Goal: Task Accomplishment & Management: Complete application form

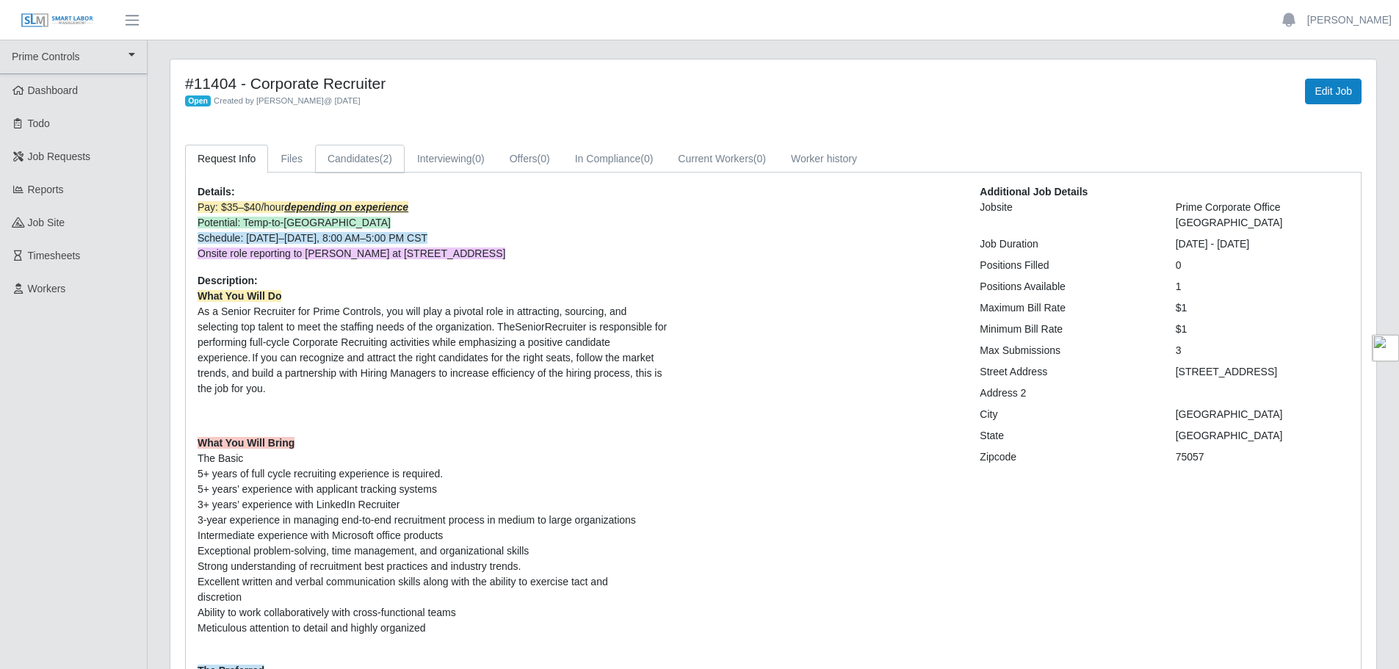
click at [368, 150] on link "Candidates (2)" at bounding box center [360, 159] width 90 height 29
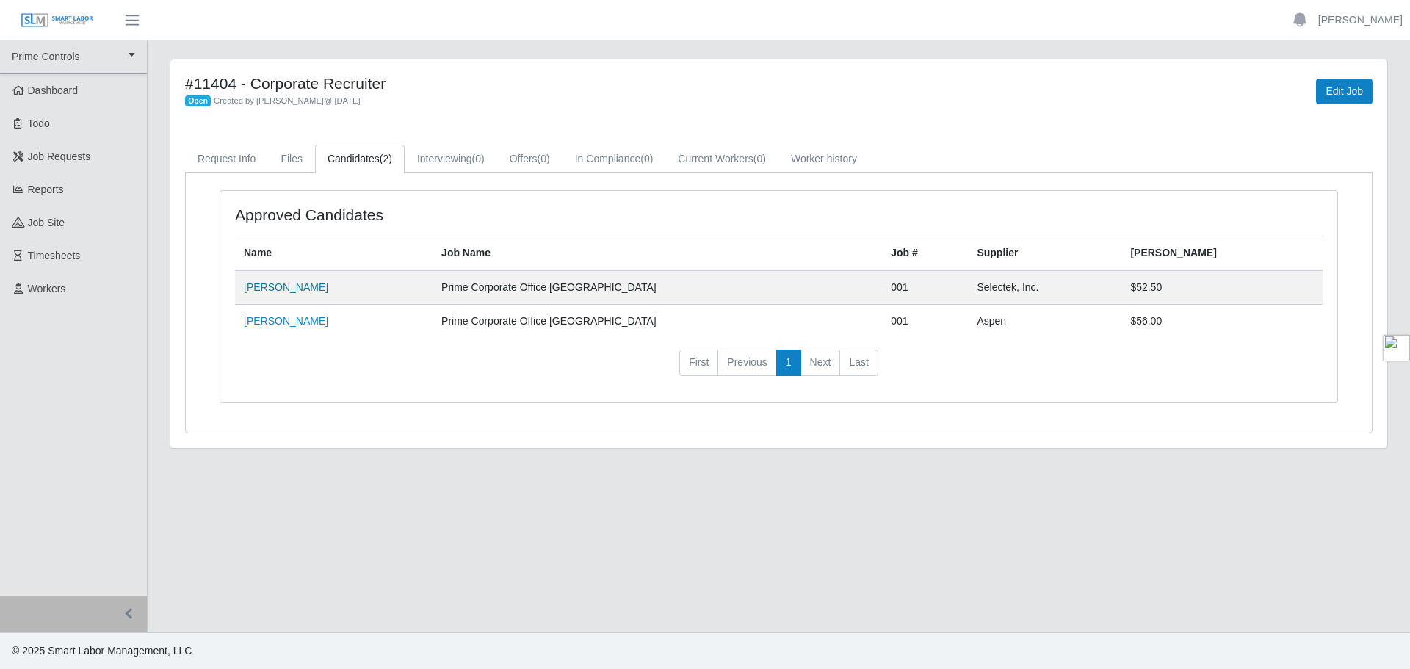
click at [297, 291] on link "[PERSON_NAME]" at bounding box center [286, 287] width 84 height 12
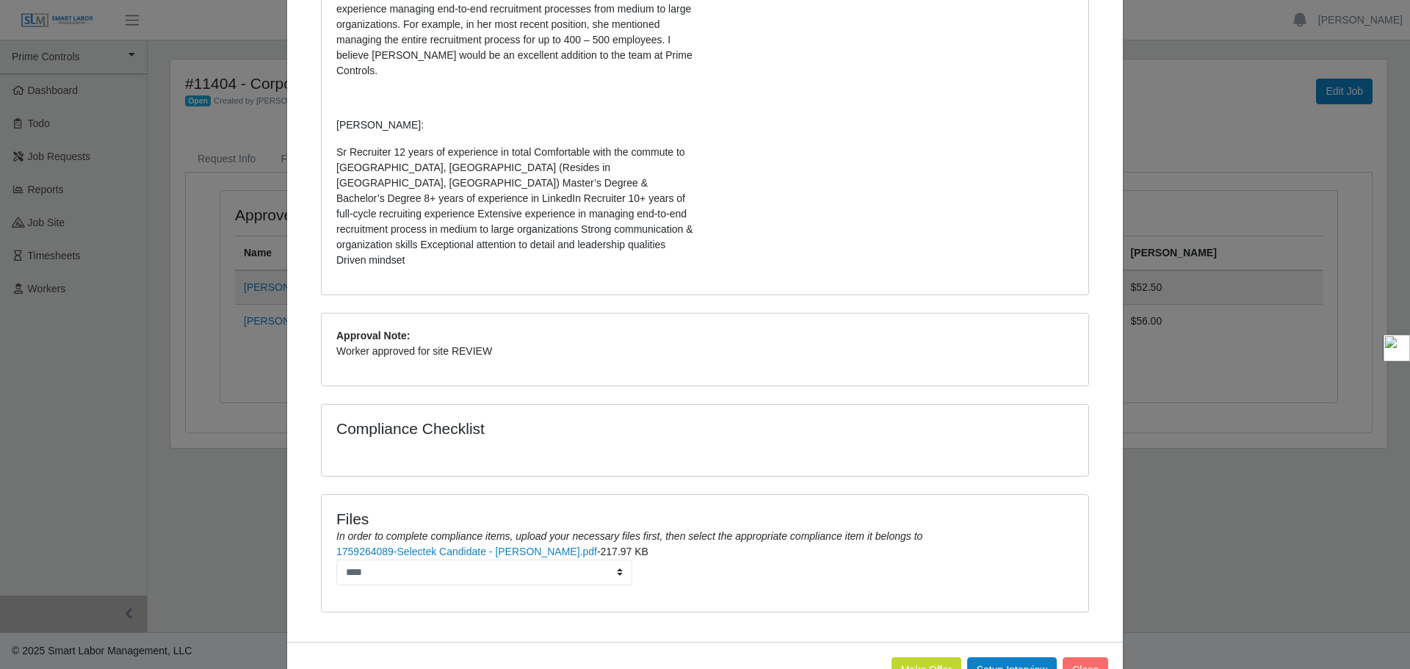
scroll to position [383, 0]
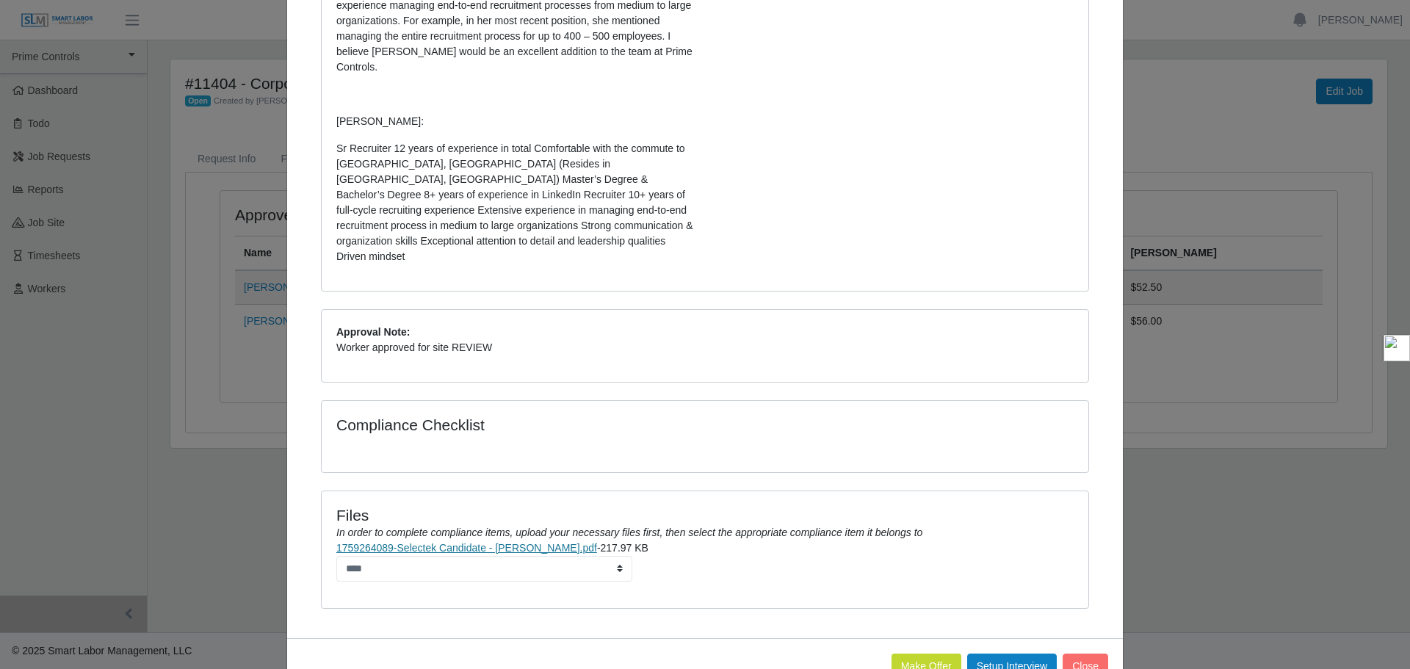
click at [463, 542] on link "1759264089-Selectek Candidate - [PERSON_NAME].pdf" at bounding box center [466, 548] width 261 height 12
click at [1095, 653] on button "Close" at bounding box center [1085, 666] width 46 height 26
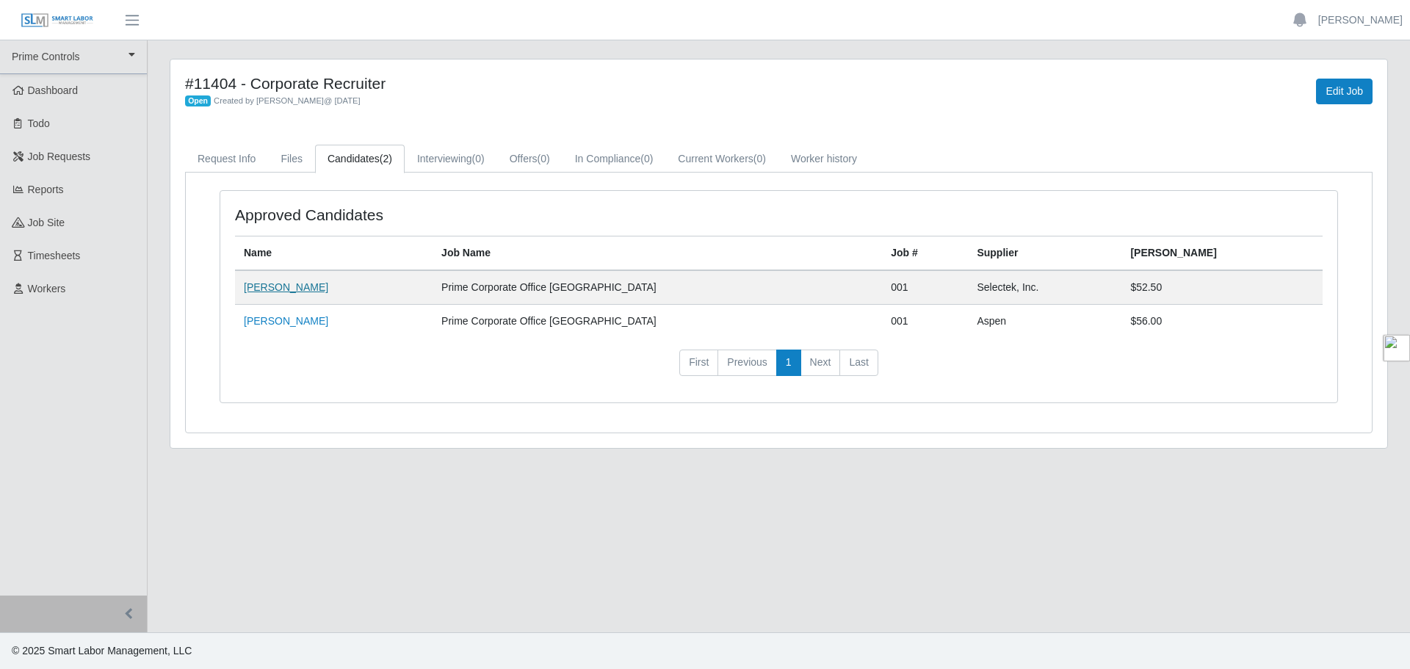
click at [300, 286] on link "[PERSON_NAME]" at bounding box center [286, 287] width 84 height 12
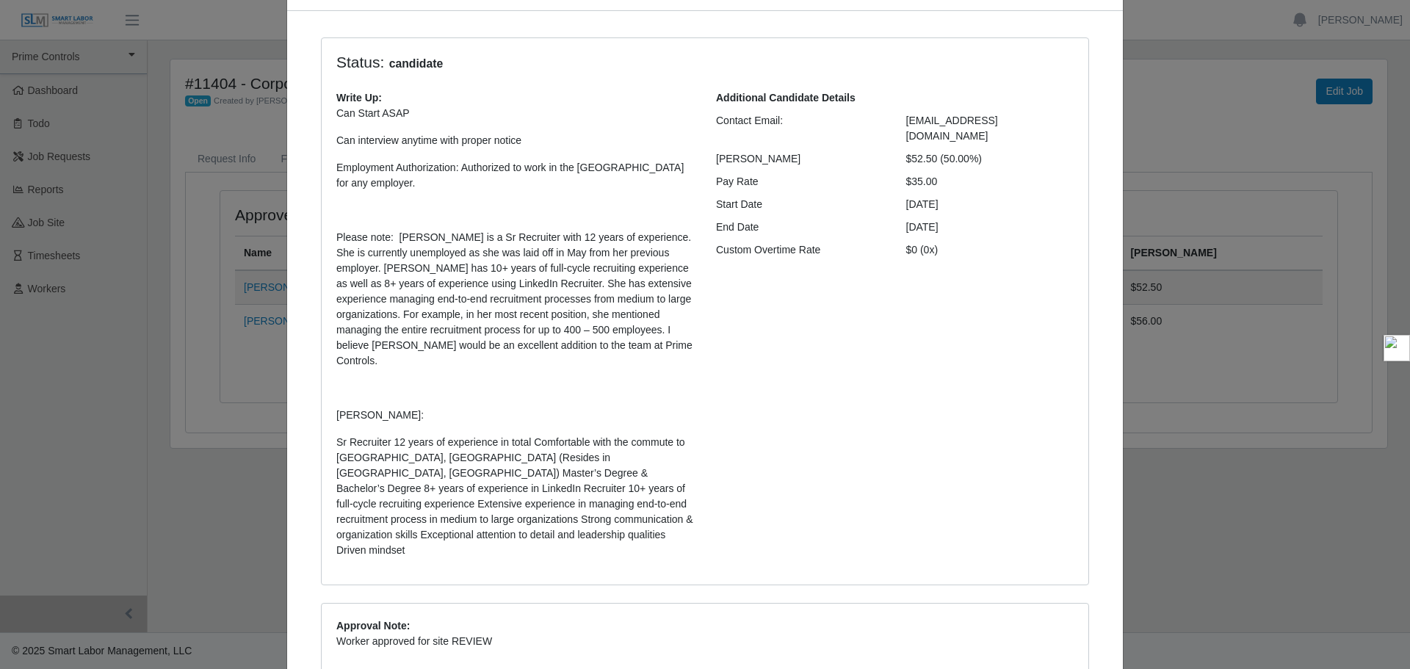
scroll to position [309, 0]
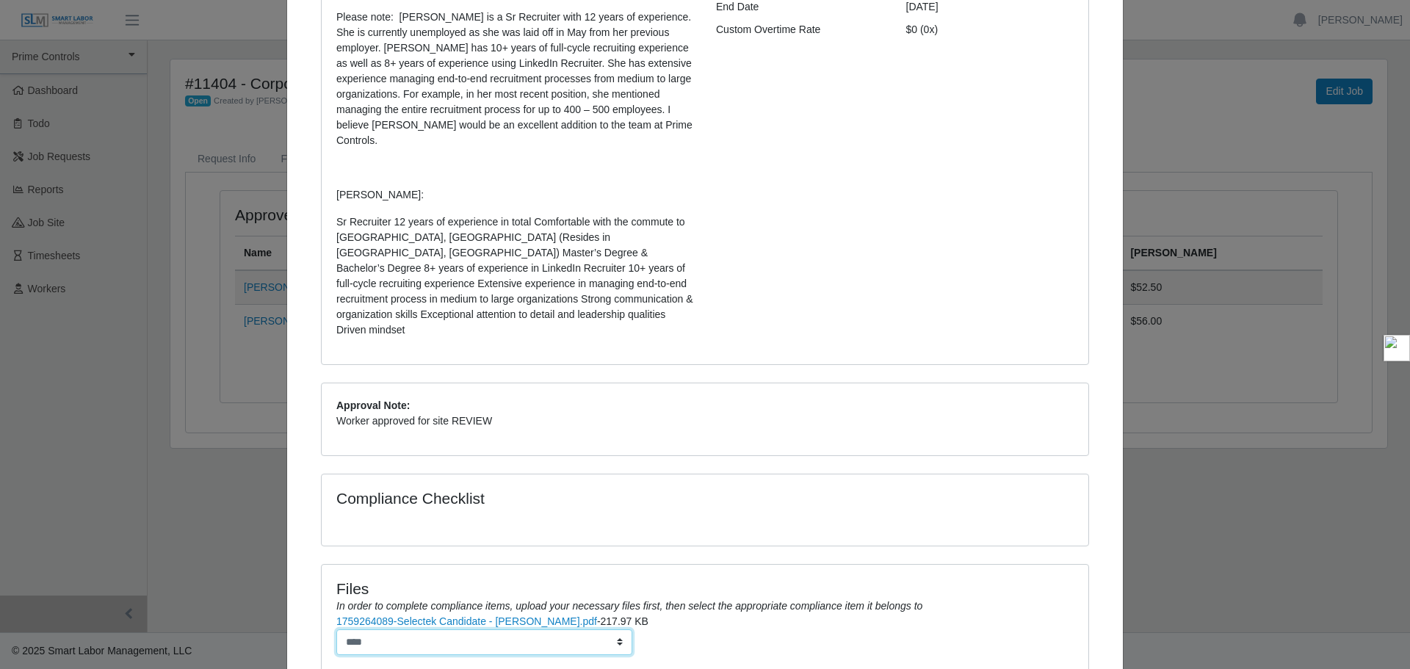
click at [505, 629] on select "****" at bounding box center [484, 642] width 296 height 26
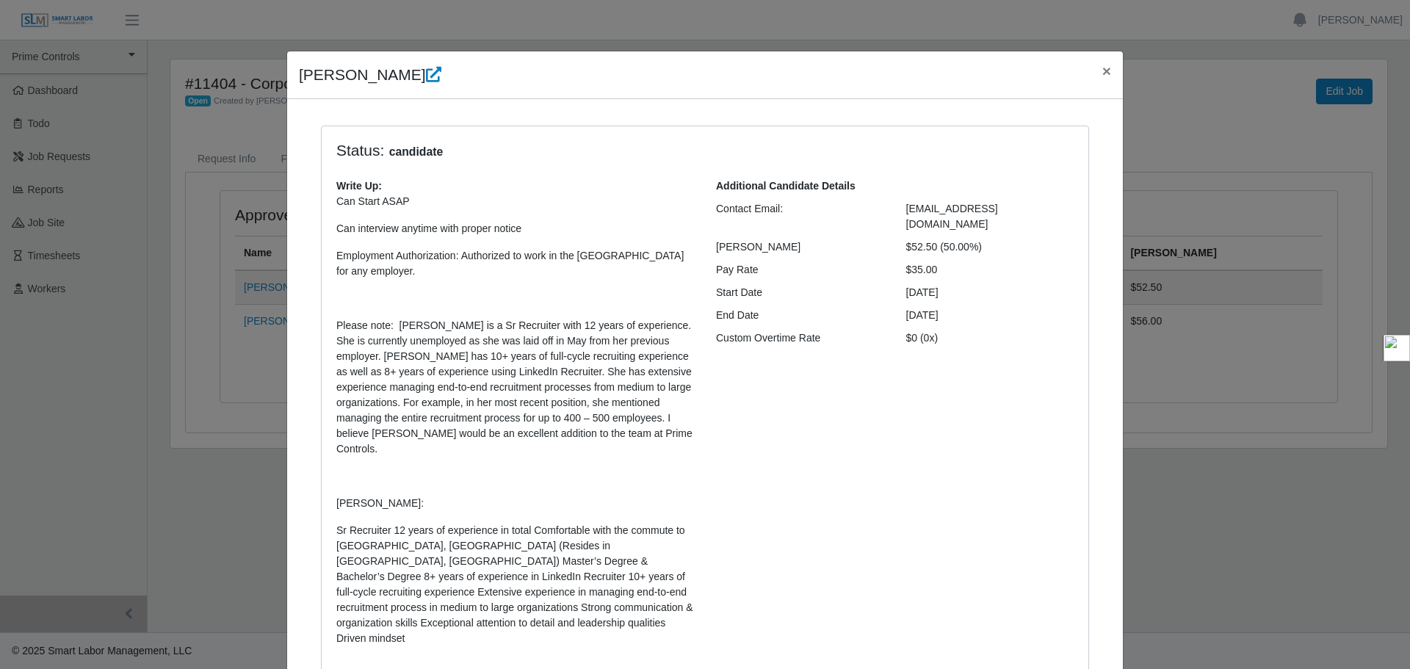
scroll to position [0, 0]
click at [1090, 65] on button "×" at bounding box center [1106, 71] width 32 height 39
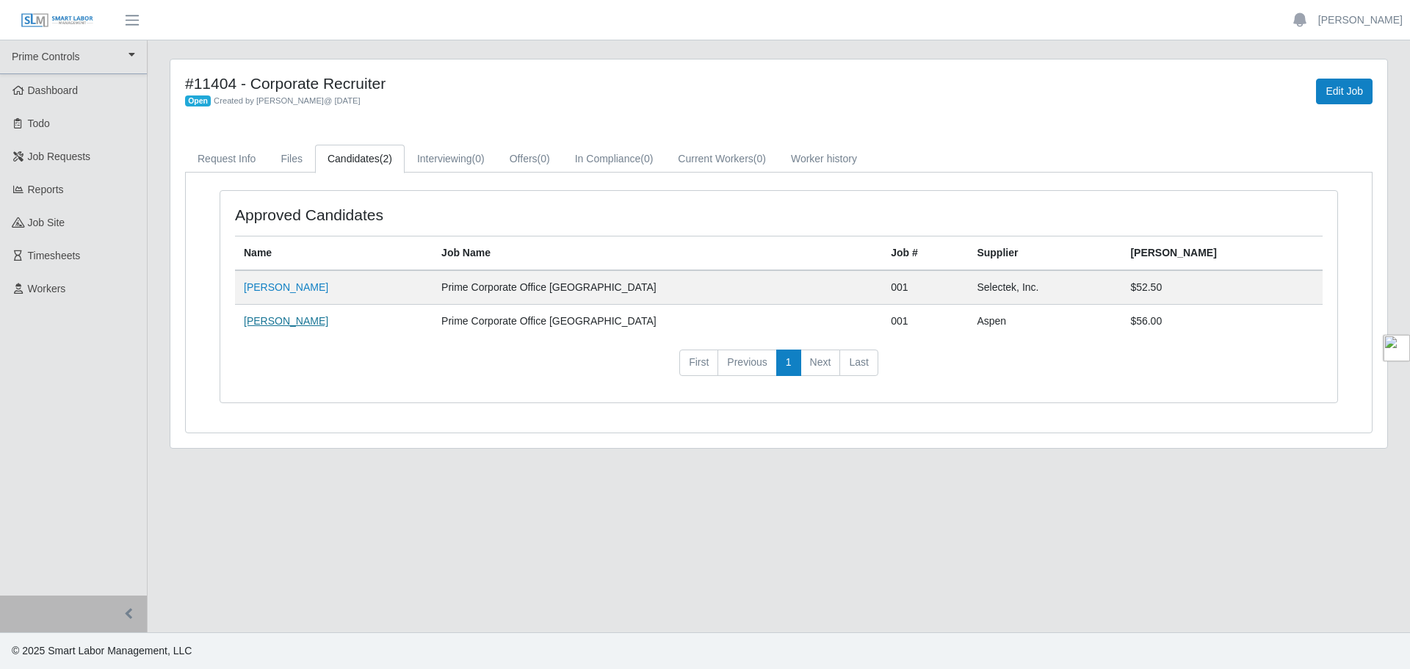
click at [269, 324] on link "[PERSON_NAME]" at bounding box center [286, 321] width 84 height 12
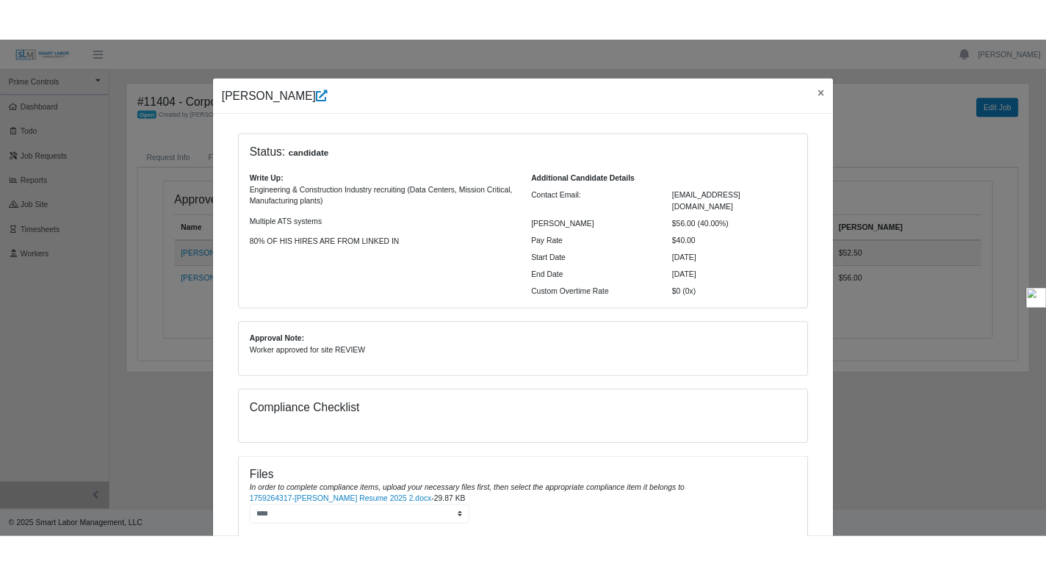
scroll to position [101, 0]
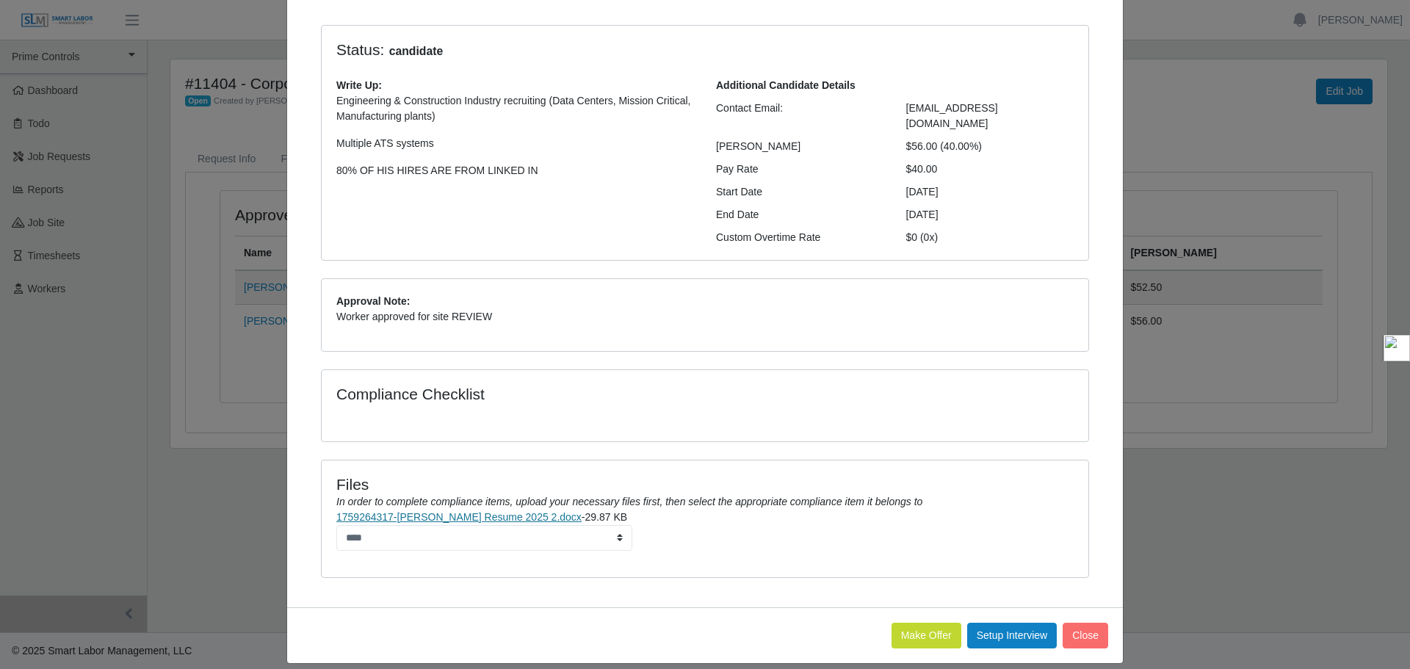
click at [472, 511] on link "1759264317-[PERSON_NAME] Resume 2025 2.docx" at bounding box center [458, 517] width 245 height 12
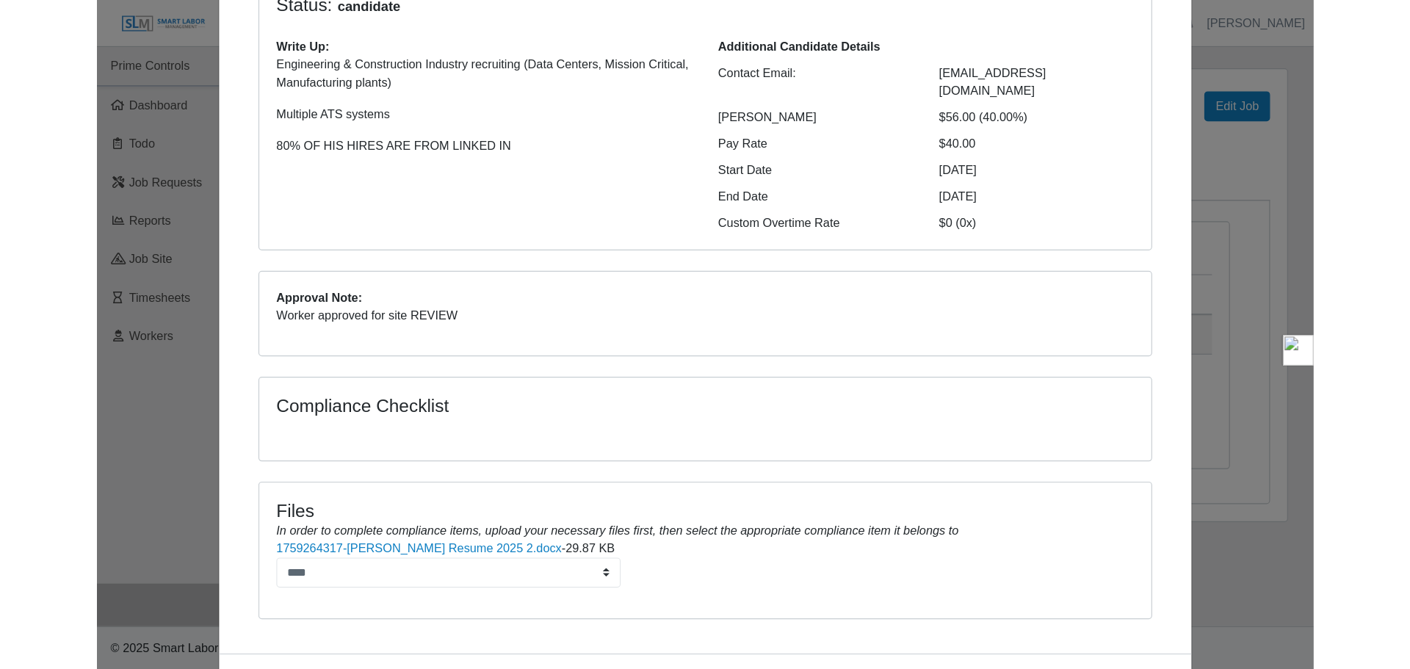
scroll to position [195, 0]
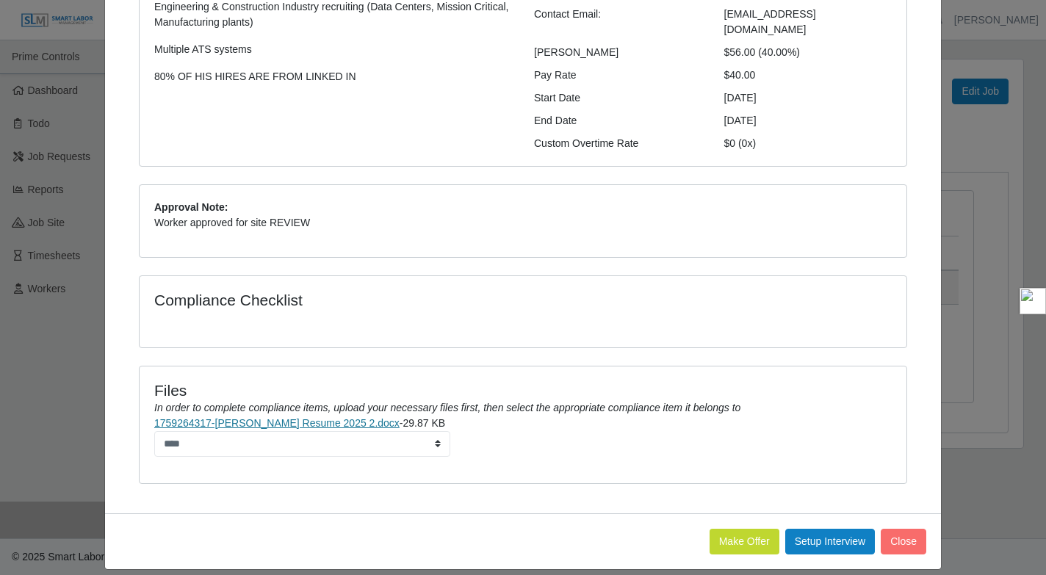
click at [306, 417] on link "1759264317-[PERSON_NAME] Resume 2025 2.docx" at bounding box center [276, 423] width 245 height 12
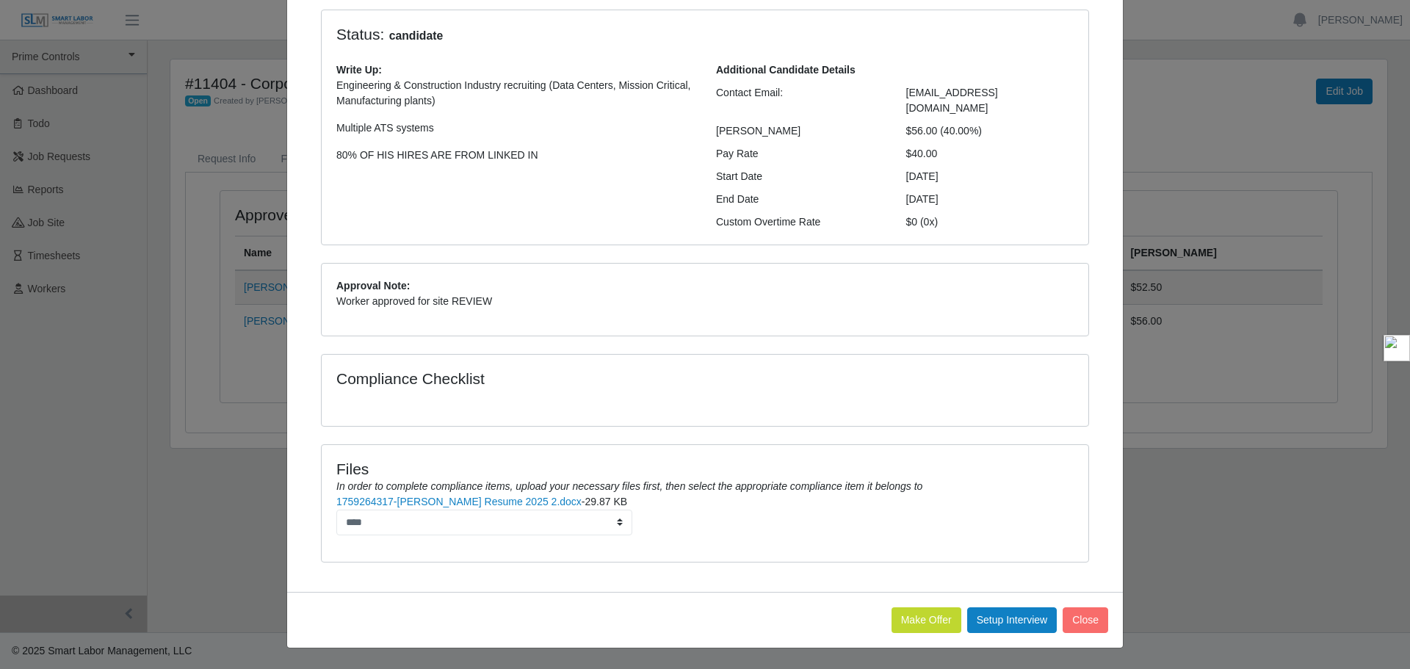
scroll to position [101, 0]
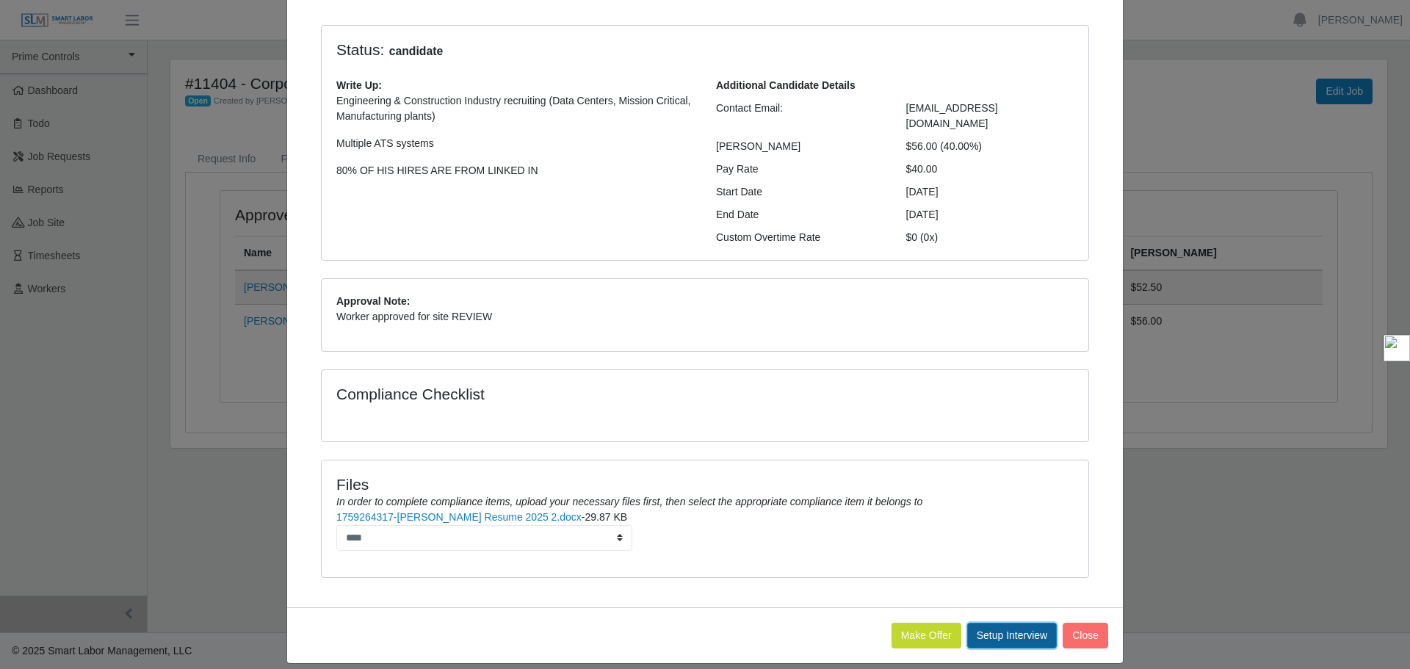
click at [991, 632] on button "Setup Interview" at bounding box center [1012, 636] width 90 height 26
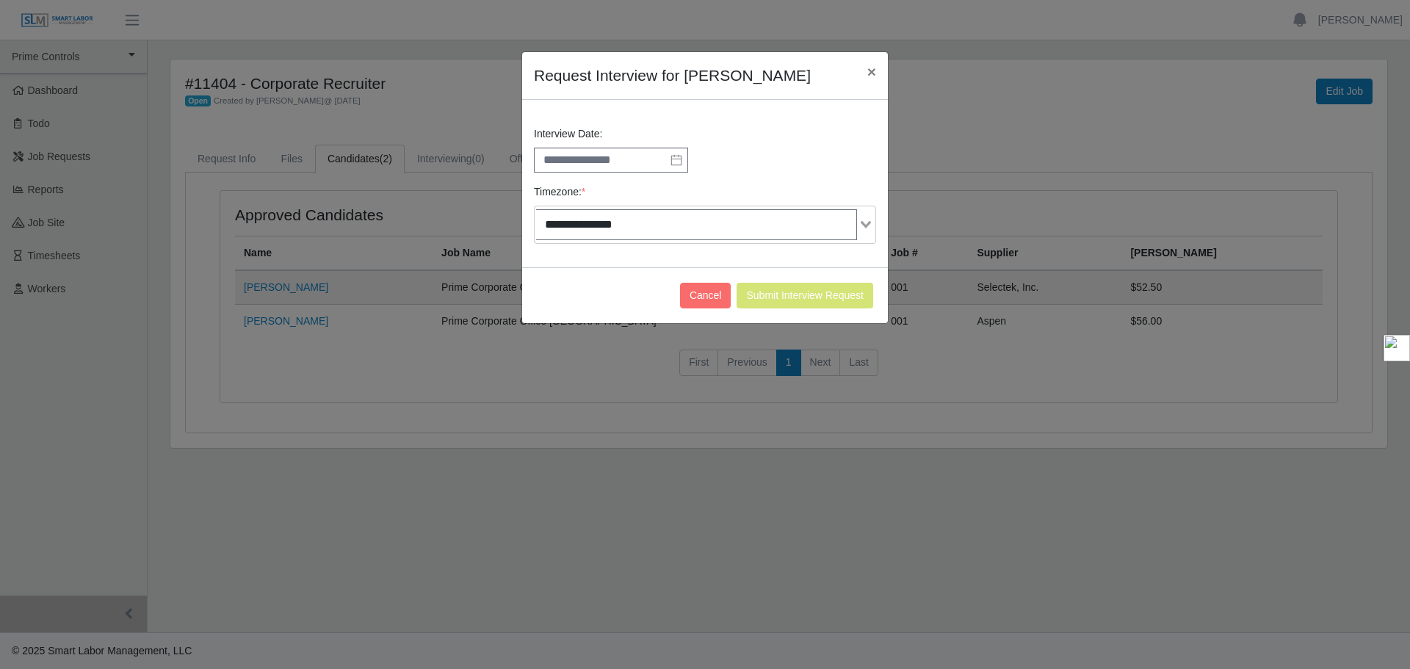
click at [676, 162] on icon at bounding box center [676, 160] width 12 height 12
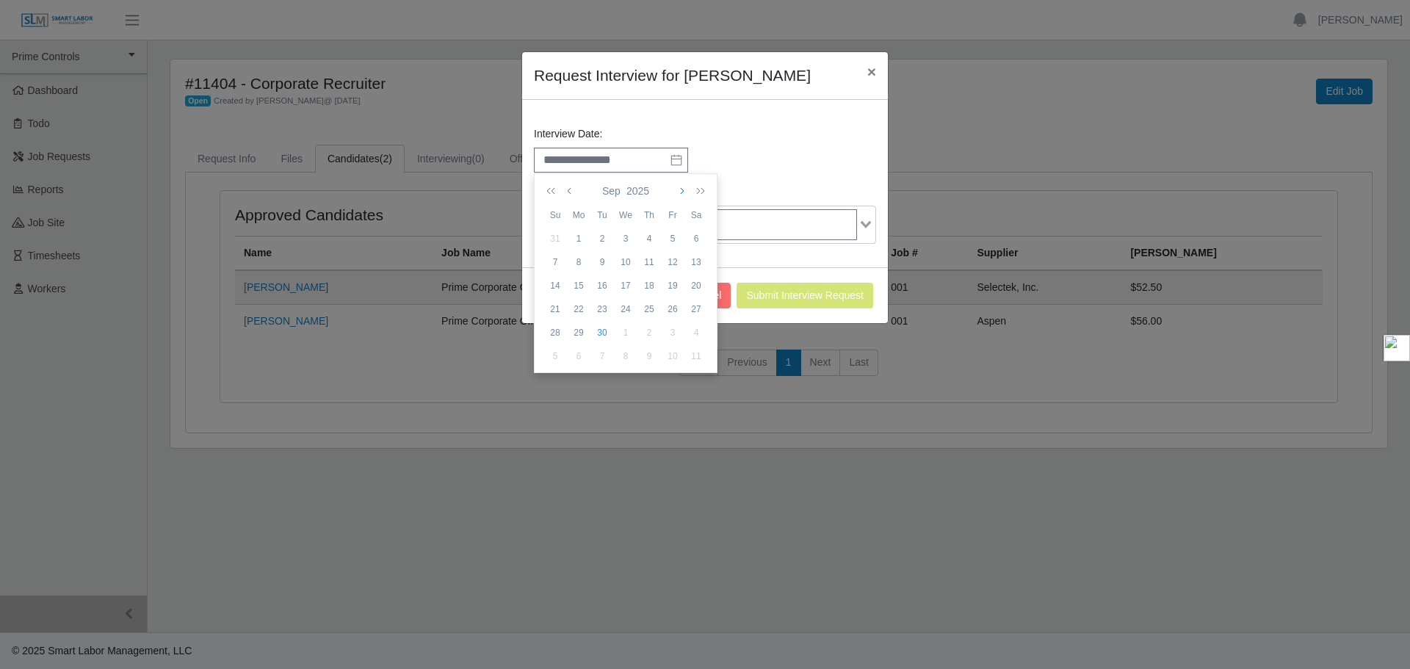
click at [679, 190] on icon "button" at bounding box center [680, 191] width 7 height 12
click at [649, 238] on div "2" at bounding box center [648, 238] width 23 height 13
type input "**********"
click at [623, 162] on input "**********" at bounding box center [611, 160] width 154 height 25
click at [565, 161] on input "**********" at bounding box center [611, 160] width 154 height 25
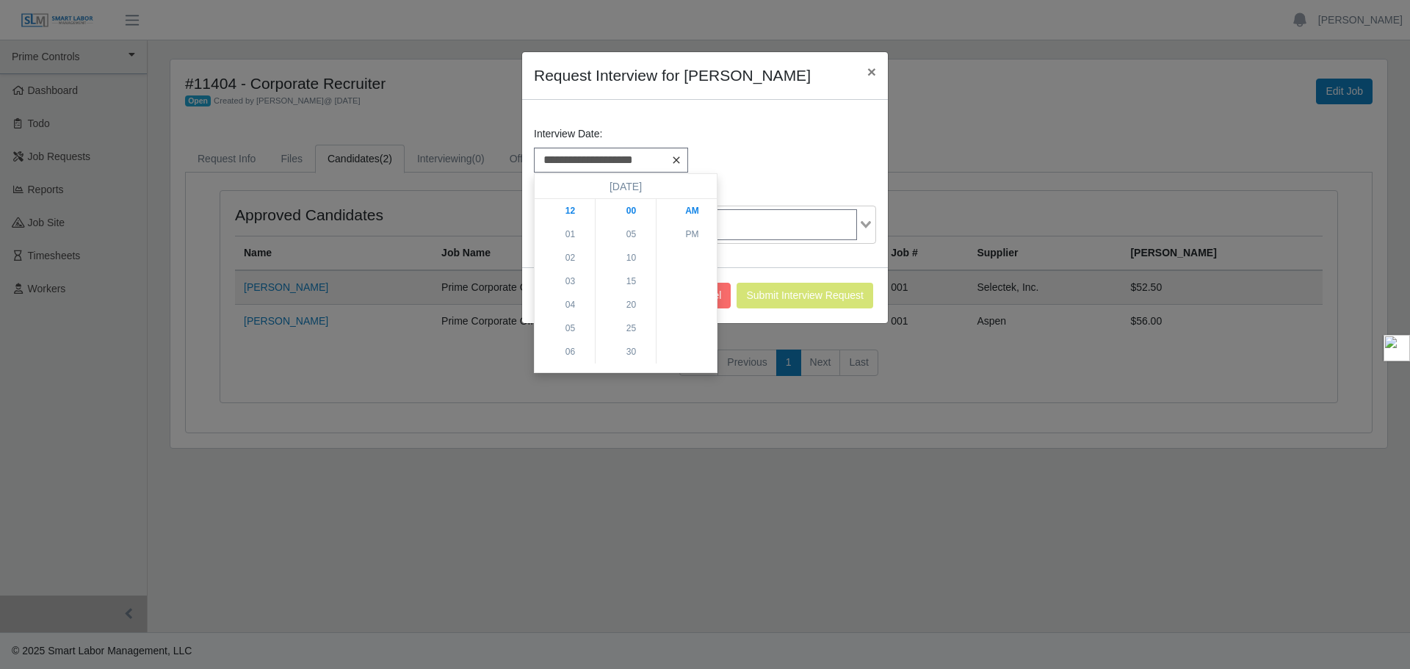
click at [678, 159] on icon at bounding box center [676, 160] width 12 height 12
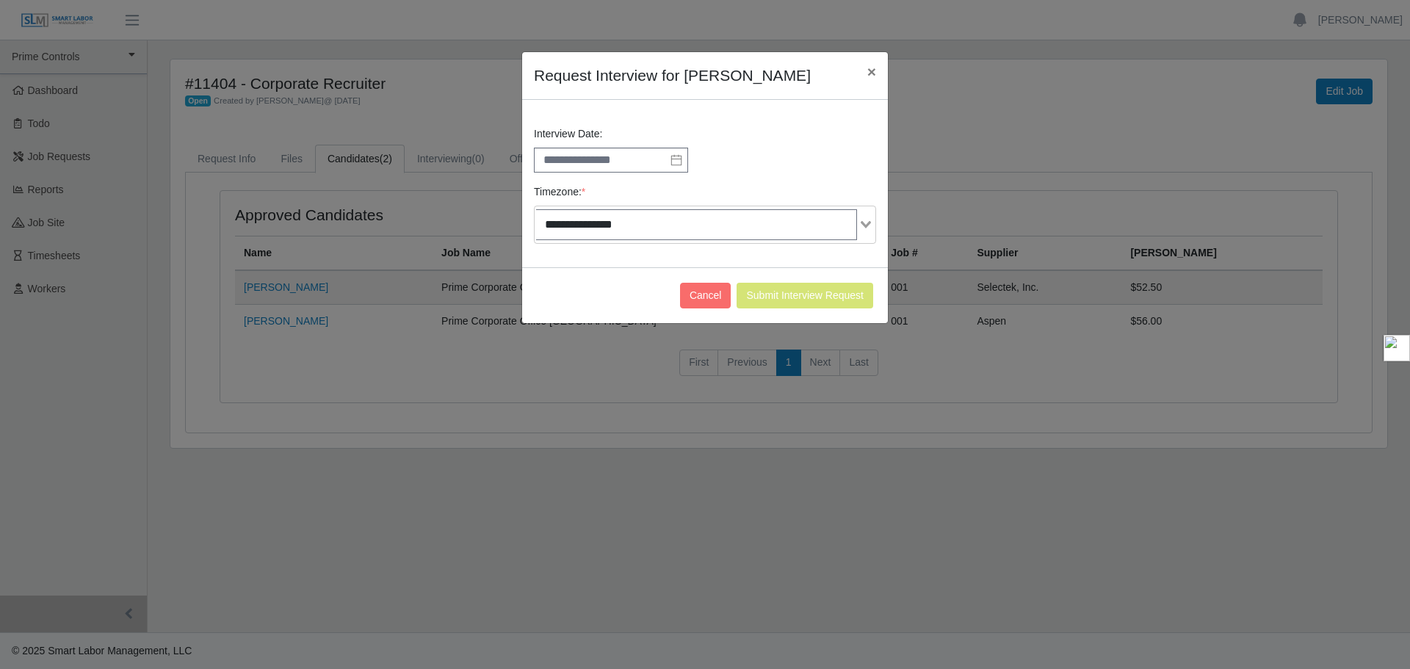
click at [678, 161] on icon at bounding box center [676, 160] width 12 height 12
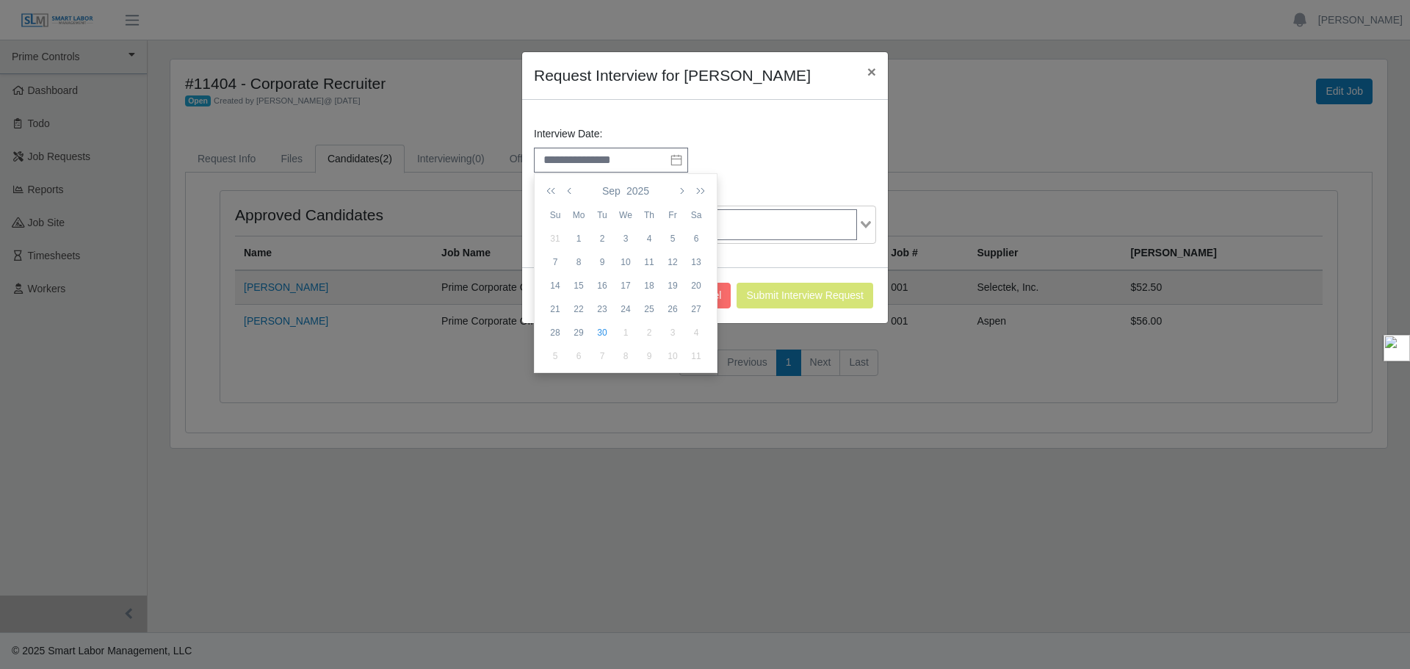
click at [695, 330] on div "4" at bounding box center [695, 332] width 23 height 13
type input "**********"
click at [674, 156] on icon at bounding box center [676, 160] width 12 height 12
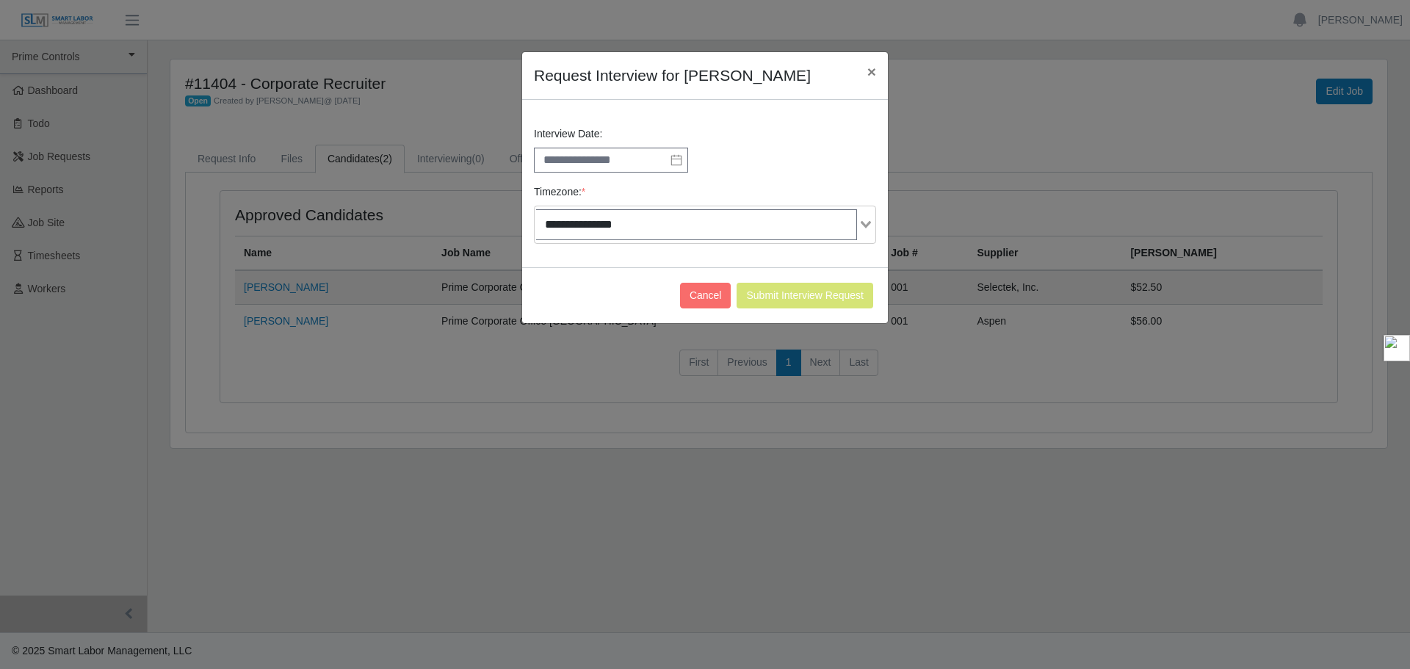
click at [674, 164] on icon at bounding box center [676, 159] width 10 height 11
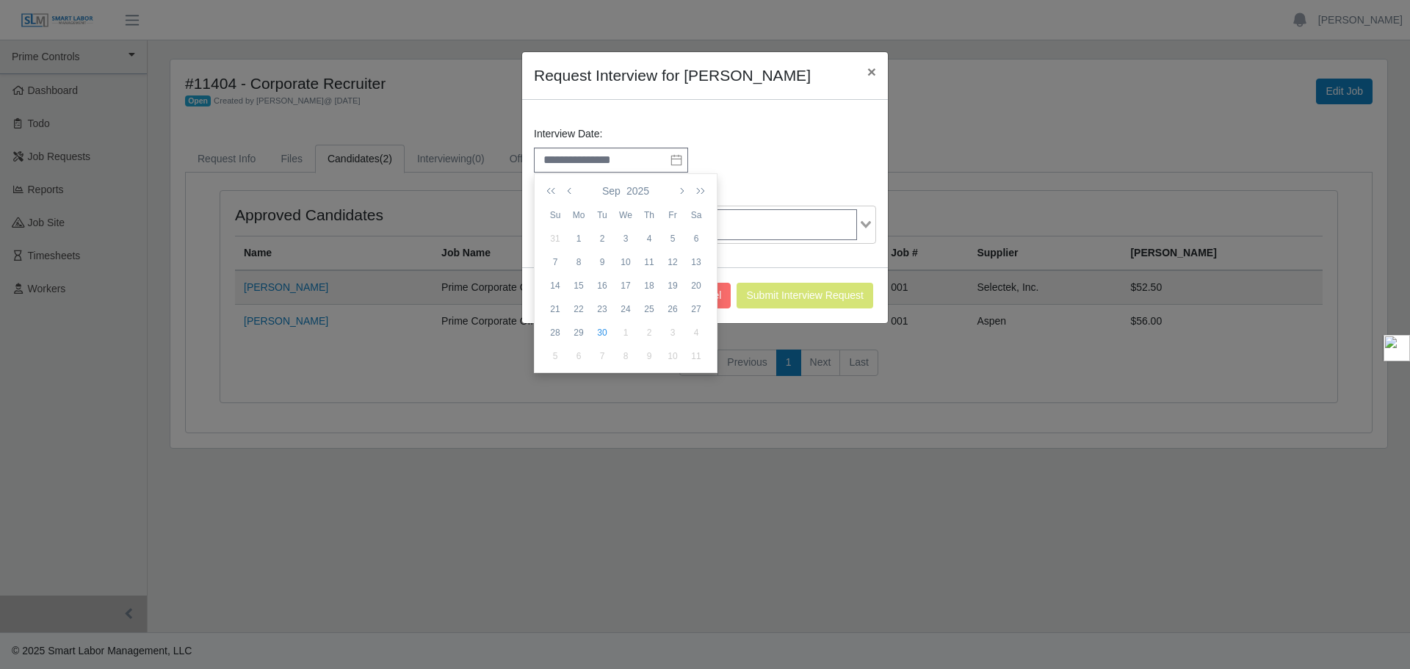
click at [673, 327] on div "3" at bounding box center [672, 332] width 23 height 13
click at [571, 297] on li "10" at bounding box center [570, 298] width 71 height 23
click at [628, 347] on li "30" at bounding box center [630, 351] width 71 height 23
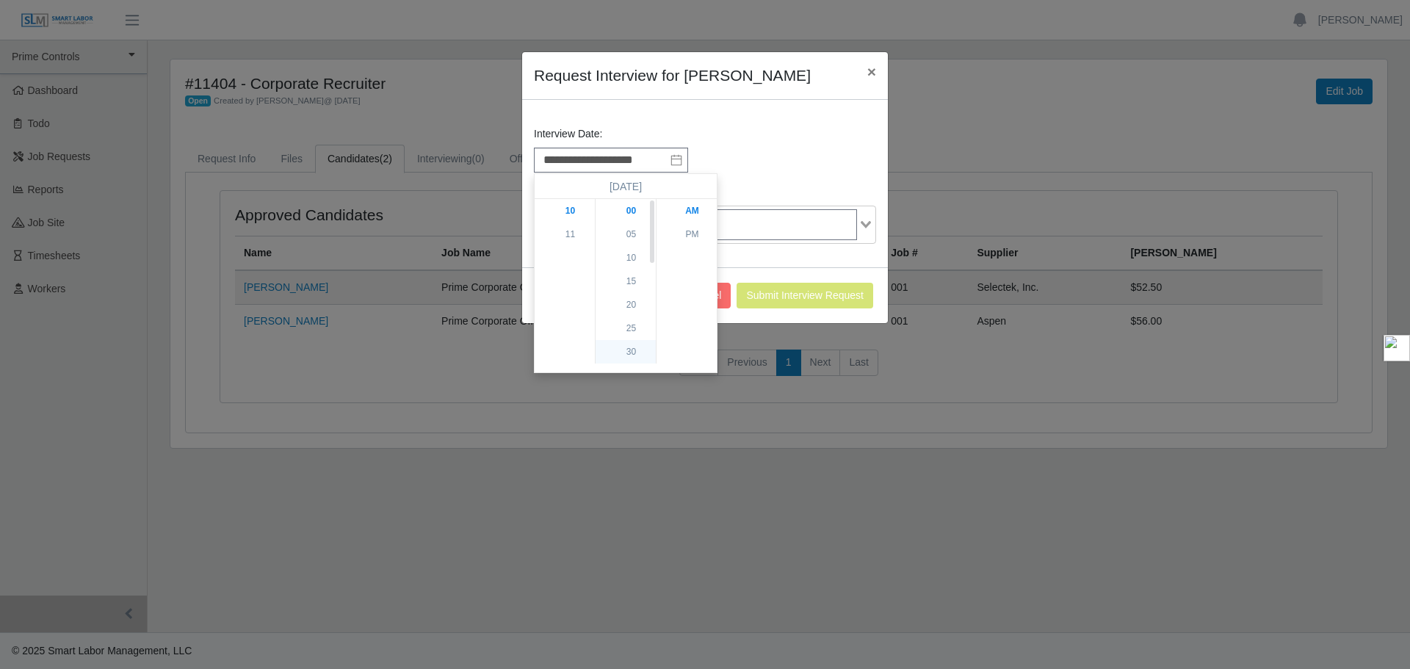
type input "**********"
click at [682, 210] on li "AM" at bounding box center [691, 210] width 71 height 23
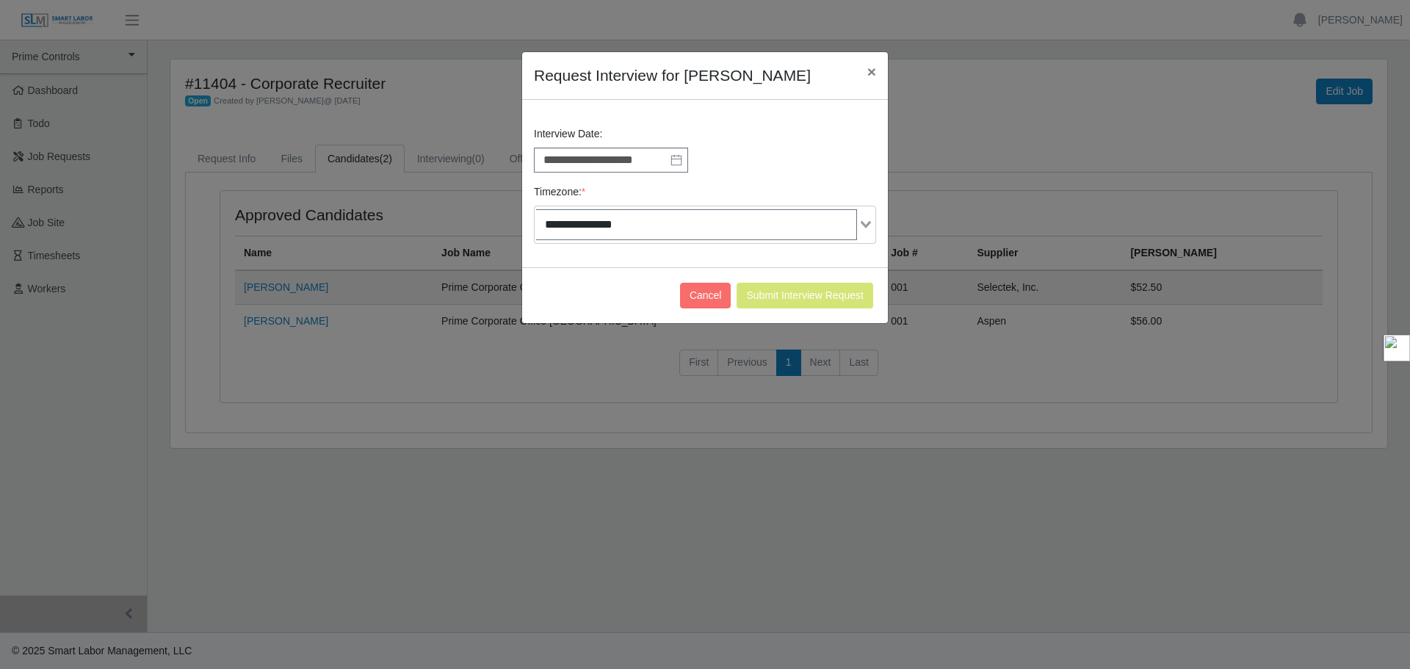
click at [781, 184] on div "**********" at bounding box center [705, 190] width 350 height 129
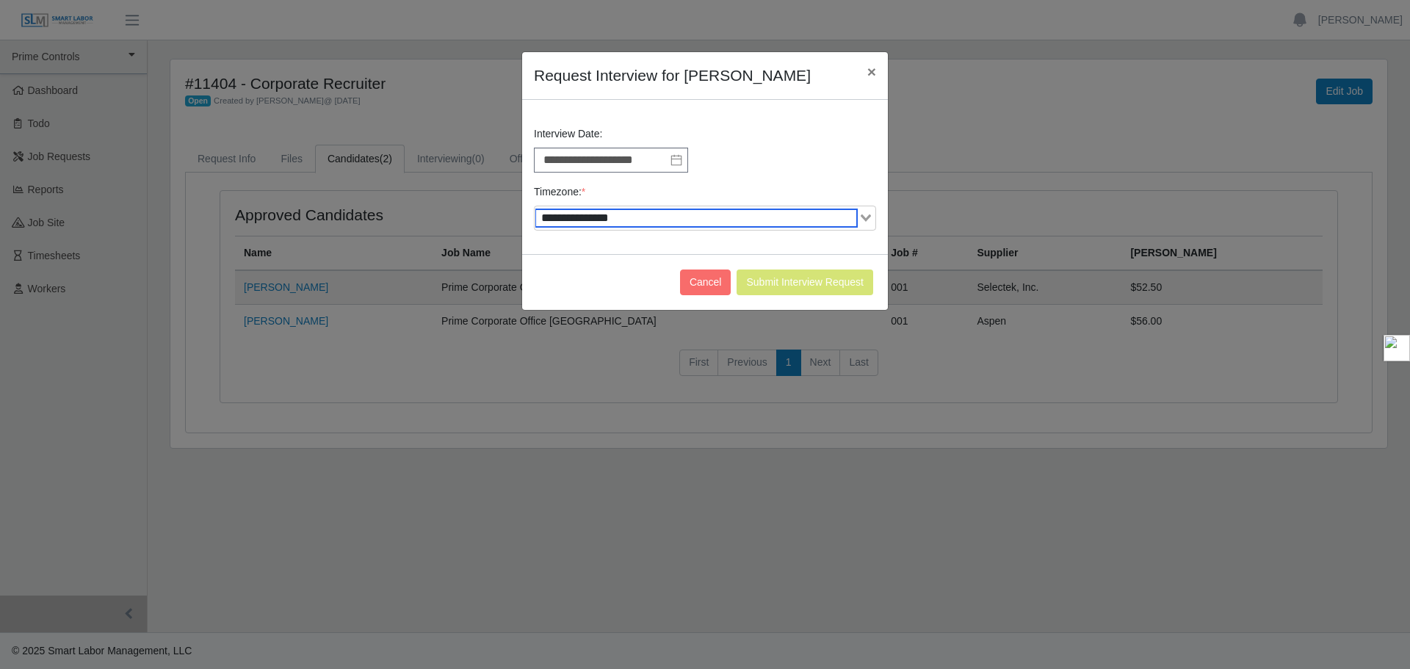
click at [805, 226] on input "Search for option" at bounding box center [696, 218] width 321 height 18
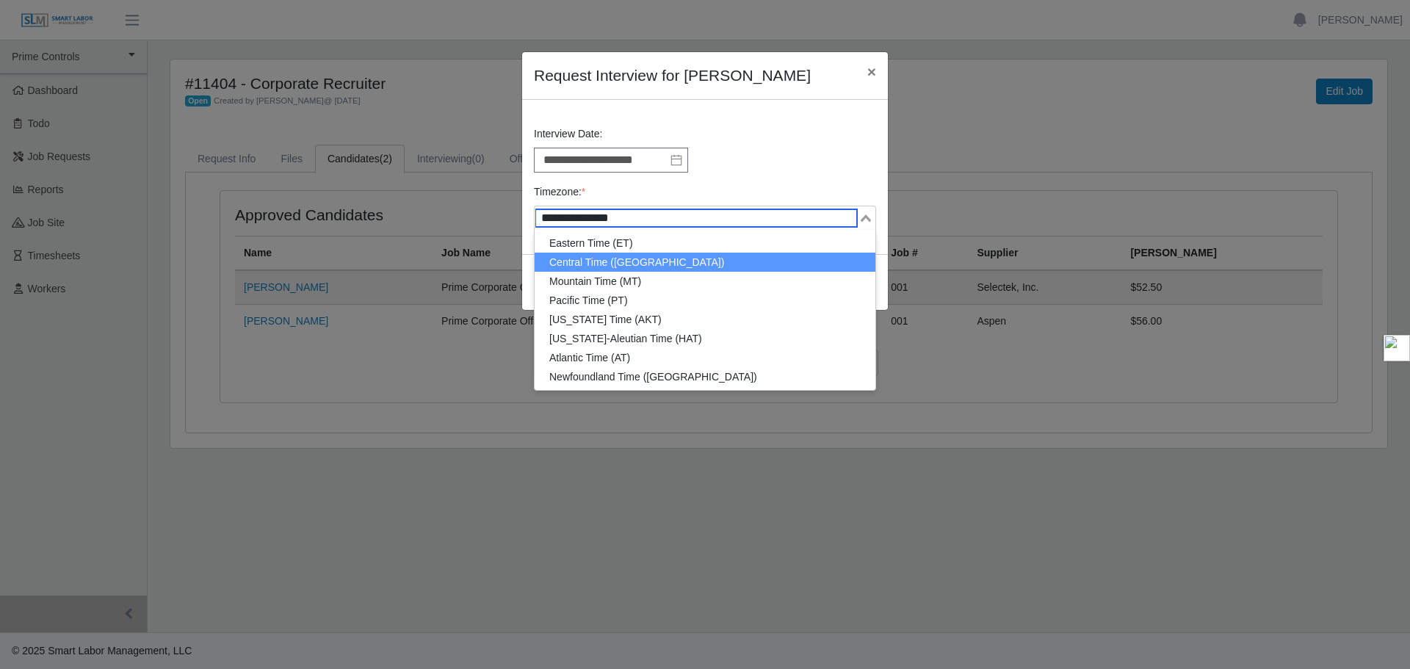
click at [689, 255] on li "Central Time ([GEOGRAPHIC_DATA])" at bounding box center [705, 262] width 341 height 19
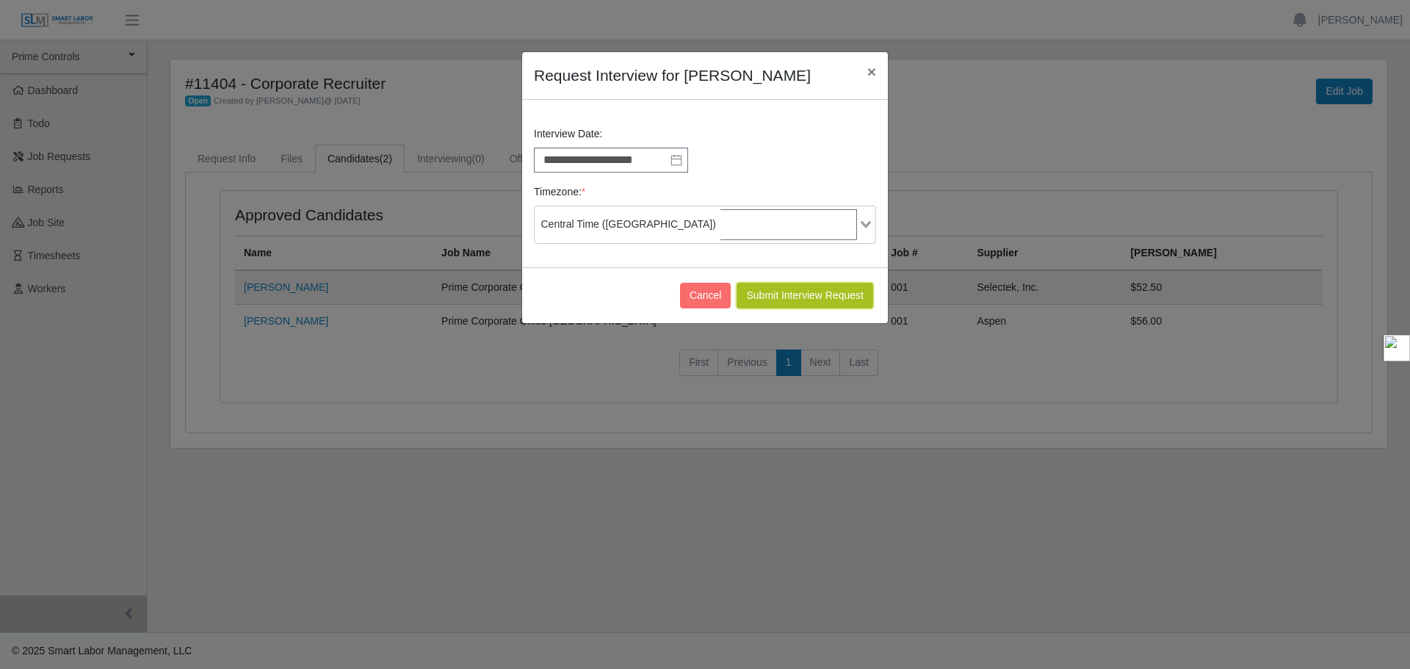
click at [783, 291] on button "Submit Interview Request" at bounding box center [804, 296] width 137 height 26
